Goal: Task Accomplishment & Management: Use online tool/utility

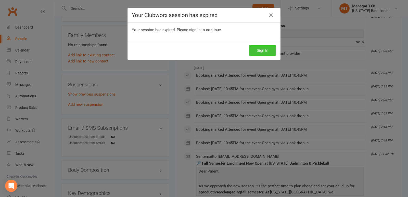
scroll to position [319, 0]
click at [257, 49] on button "Sign In" at bounding box center [262, 50] width 27 height 11
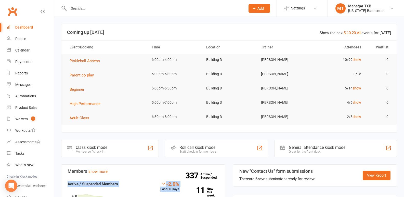
drag, startPoint x: 57, startPoint y: 176, endPoint x: 57, endPoint y: 190, distance: 13.5
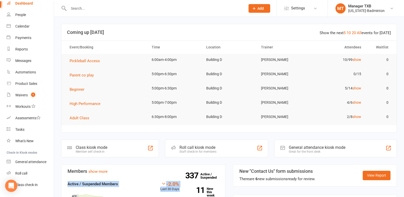
scroll to position [37, 0]
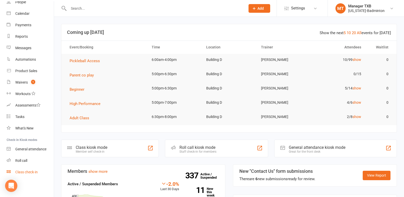
click at [33, 170] on link "Class check-in" at bounding box center [30, 171] width 47 height 11
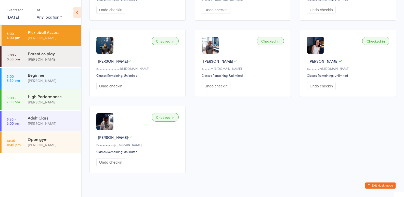
scroll to position [185, 0]
